Goal: Find specific page/section: Find specific page/section

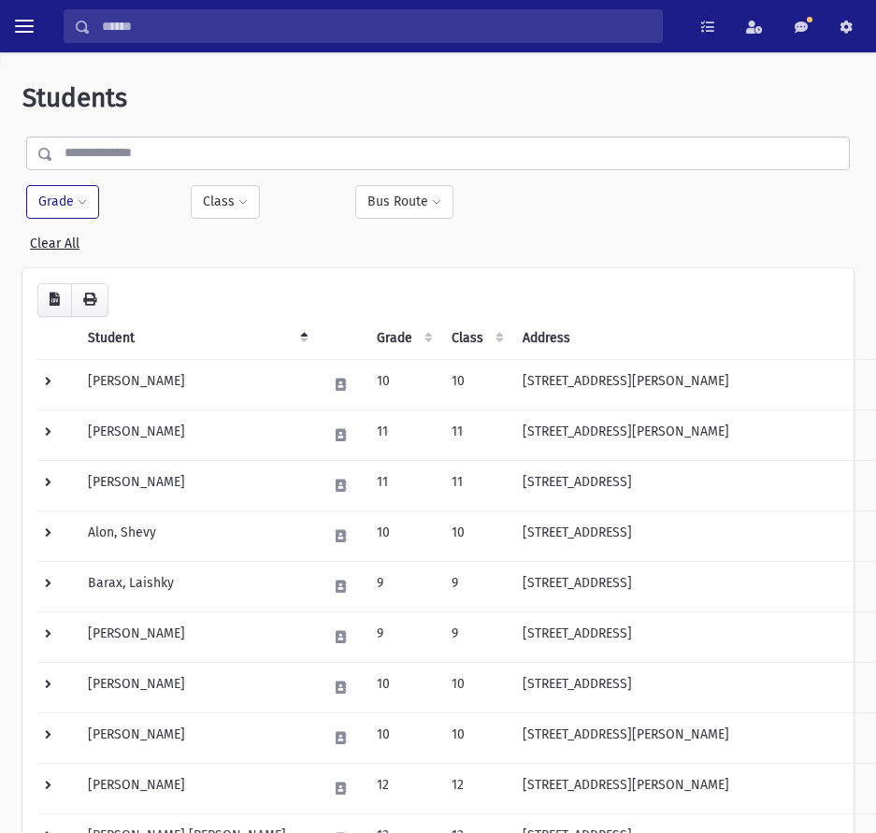
click at [67, 208] on button "Grade" at bounding box center [62, 202] width 73 height 34
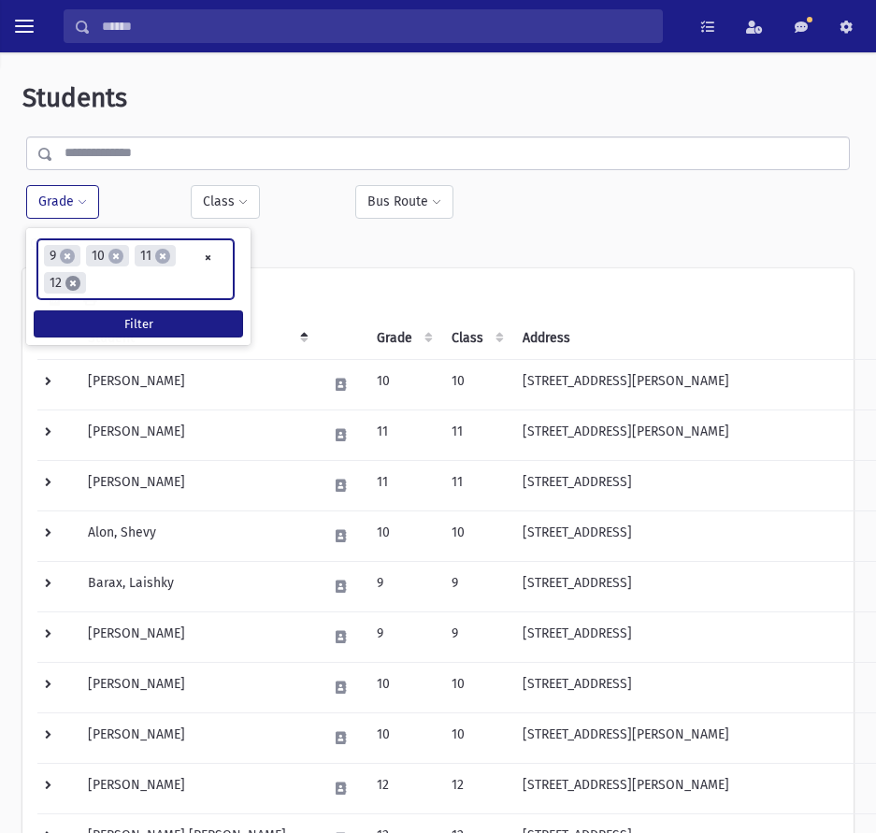
click at [73, 280] on span "×" at bounding box center [72, 283] width 15 height 15
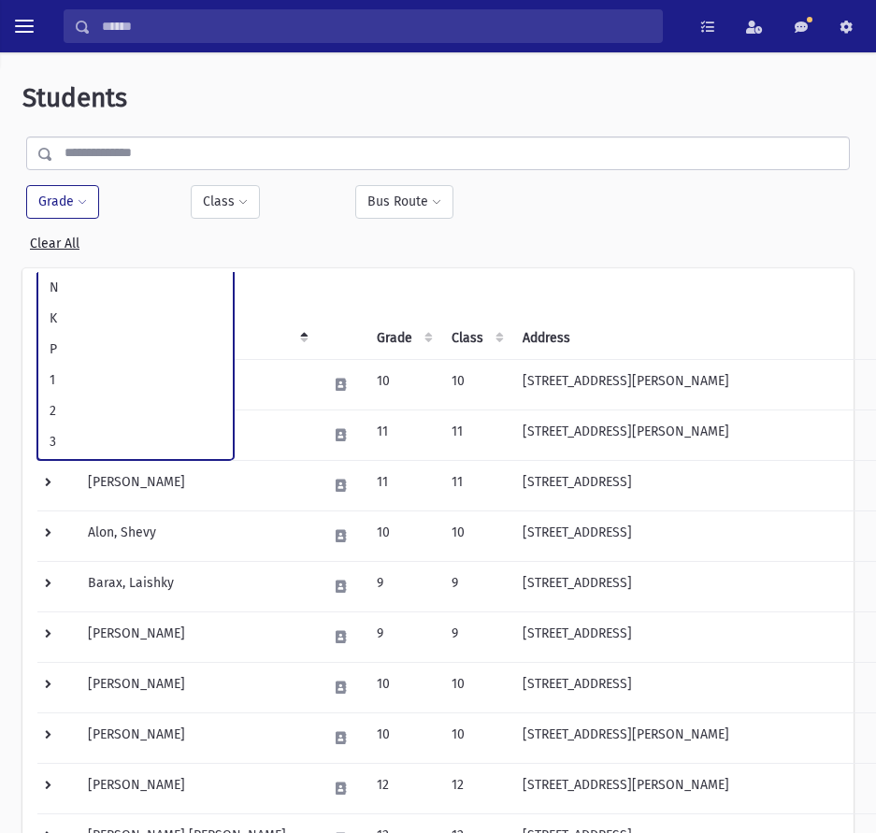
scroll to position [307, 0]
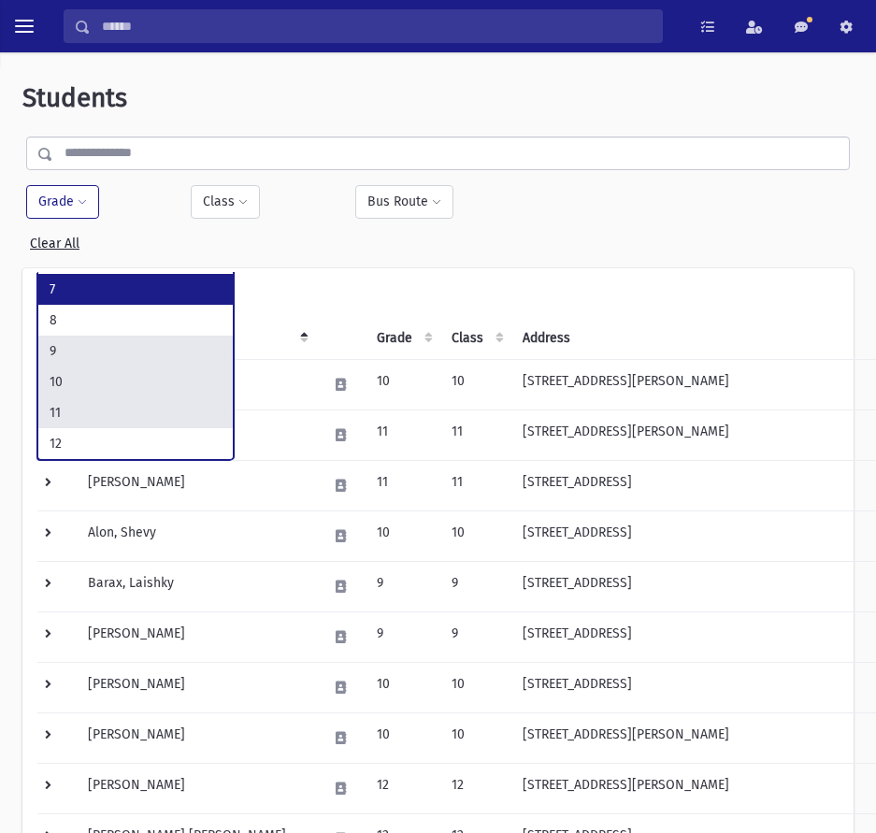
click at [75, 203] on button "Grade" at bounding box center [62, 202] width 73 height 34
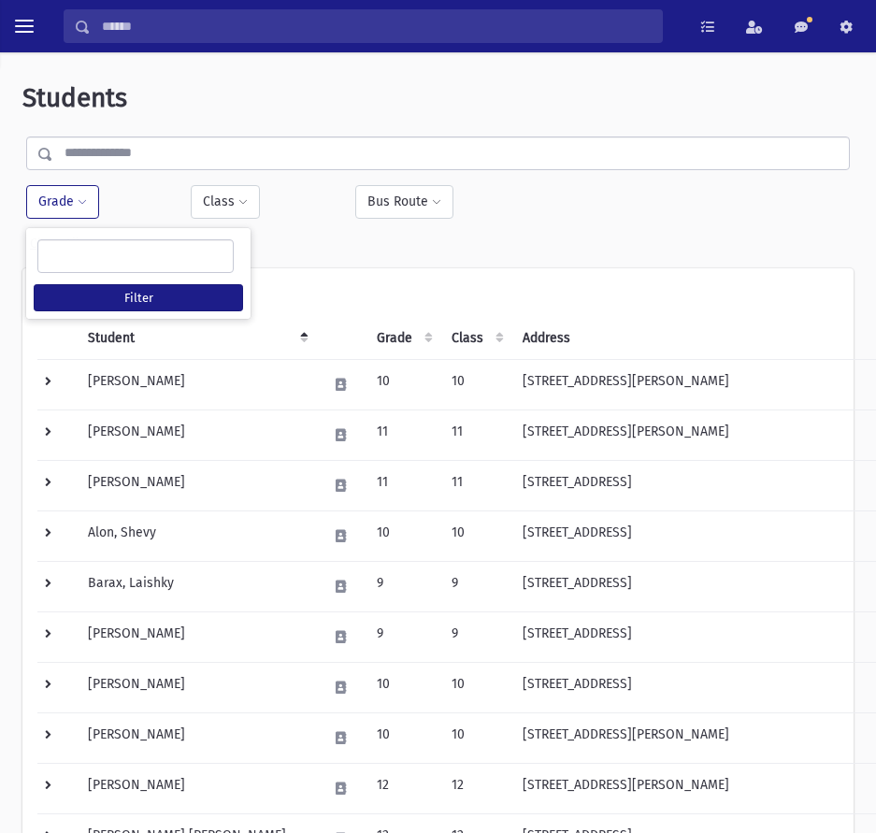
click at [91, 259] on ul at bounding box center [135, 254] width 194 height 28
type input "**"
select select "**"
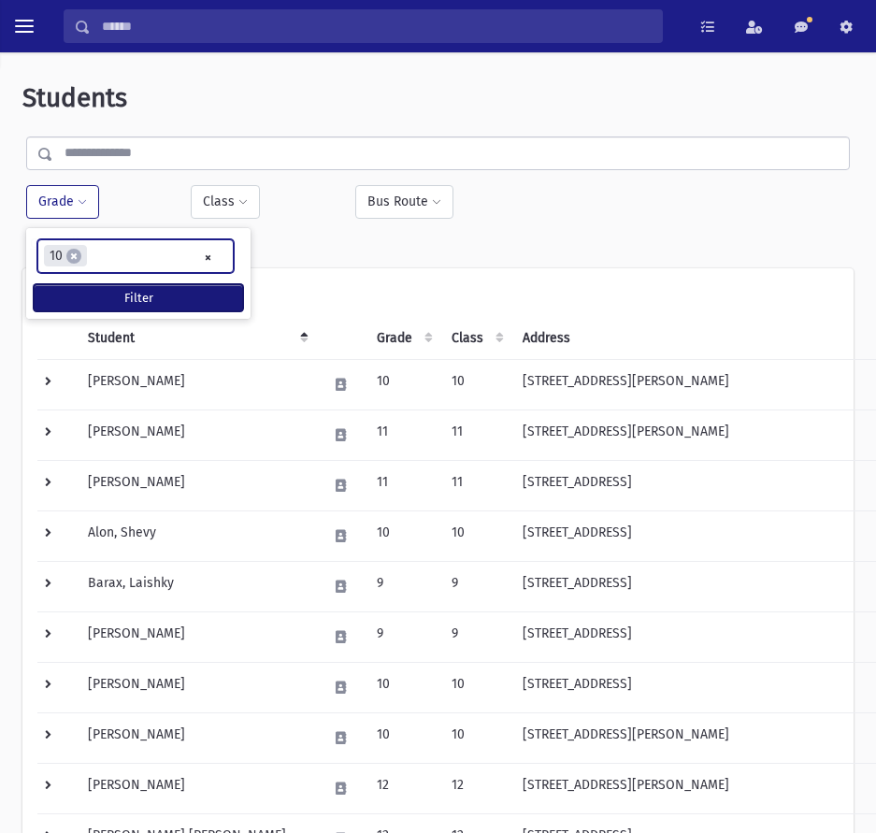
click at [90, 286] on button "Filter" at bounding box center [138, 297] width 209 height 27
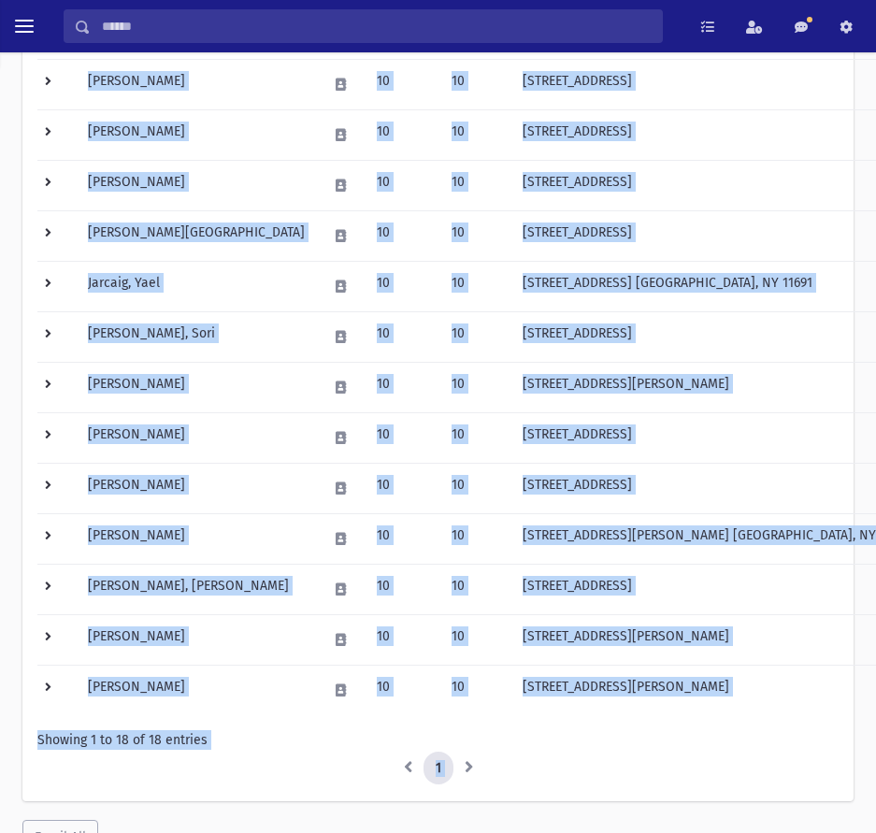
scroll to position [638, 0]
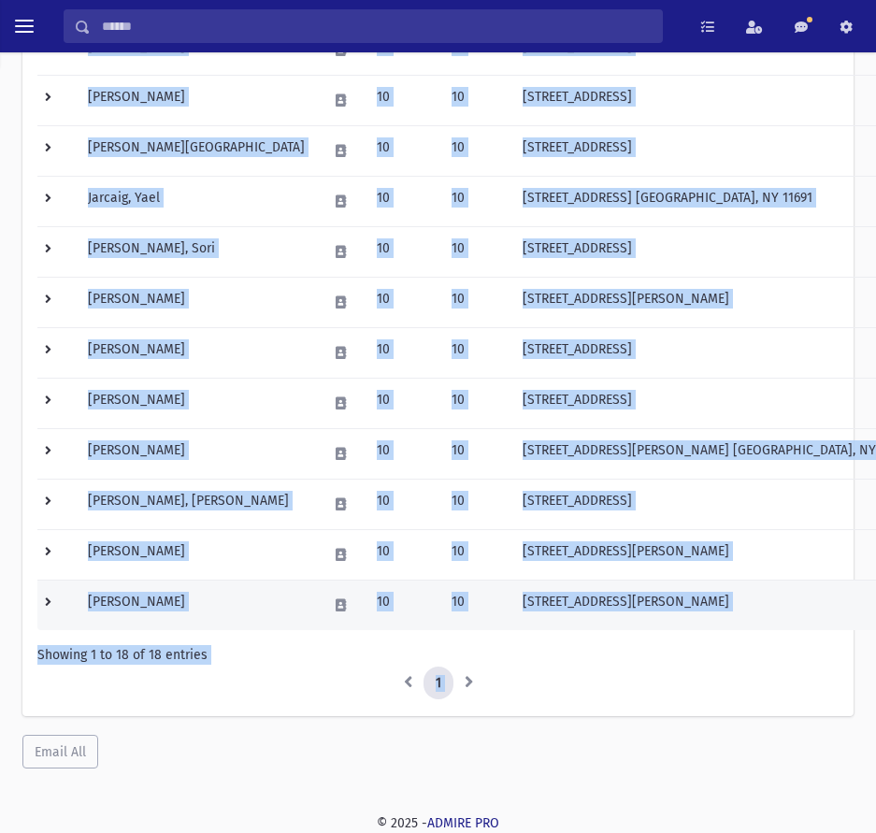
drag, startPoint x: 84, startPoint y: 368, endPoint x: 212, endPoint y: 602, distance: 266.5
click at [212, 602] on tbody "[PERSON_NAME] 10 10 [STREET_ADDRESS][PERSON_NAME] HER CELL: [PHONE_NUMBER] | HI…" at bounding box center [493, 175] width 912 height 909
copy tbody "Loremip, Dolors 28 67 9605 Ametc Adi Eli Seddoeiu, TE 24653 INC UTLA: (245) 182…"
